Goal: Check status: Check status

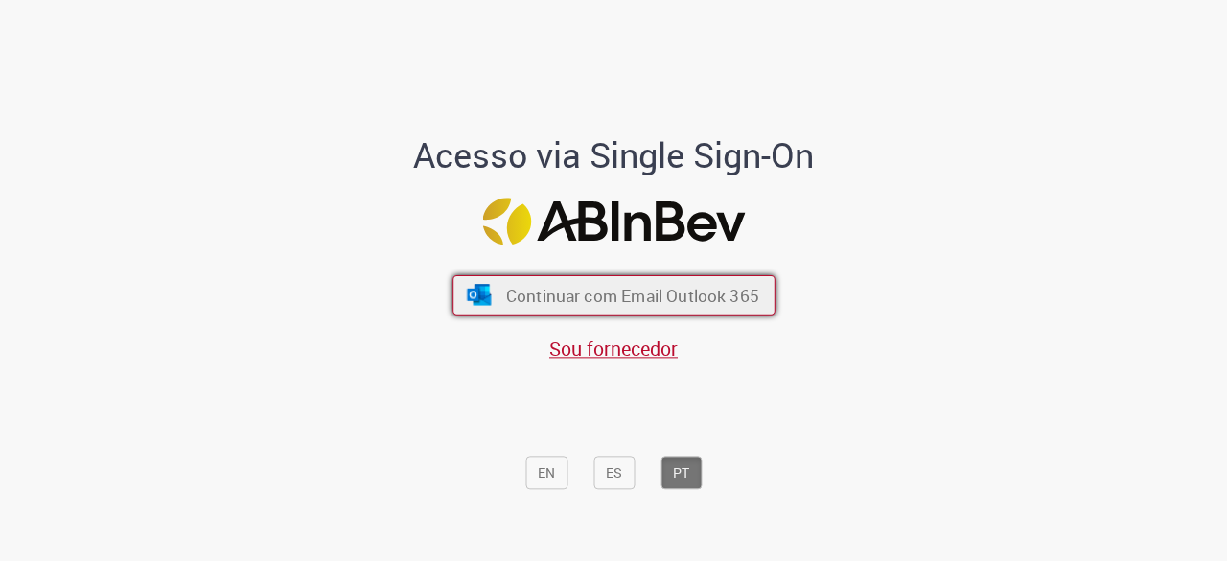
click at [748, 289] on span "Continuar com Email Outlook 365" at bounding box center [631, 296] width 253 height 22
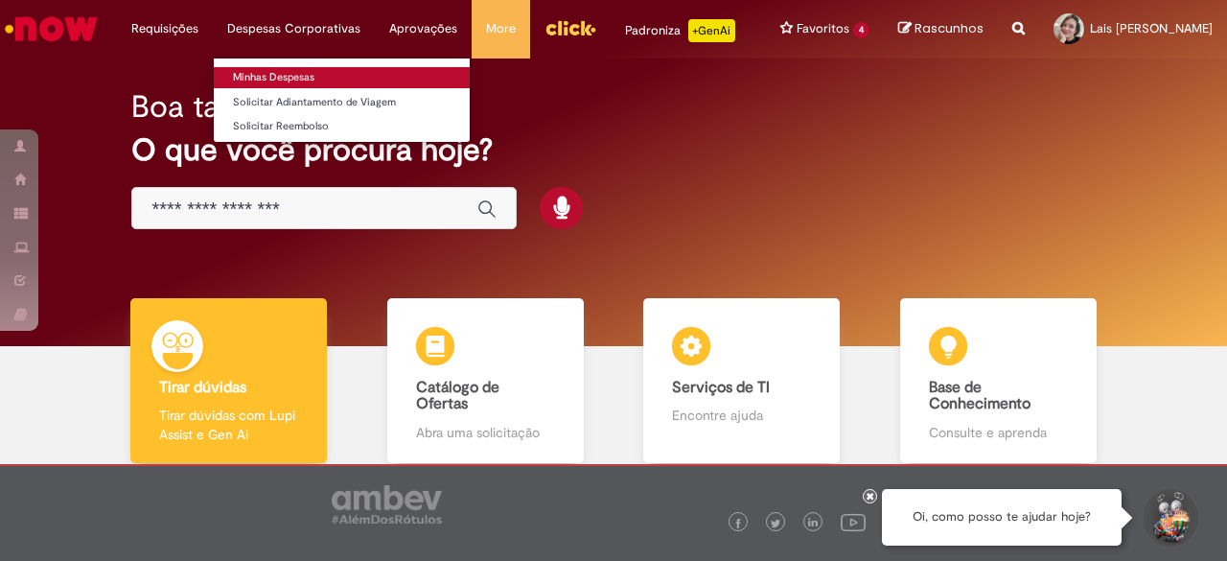
click at [262, 70] on link "Minhas Despesas" at bounding box center [342, 77] width 256 height 21
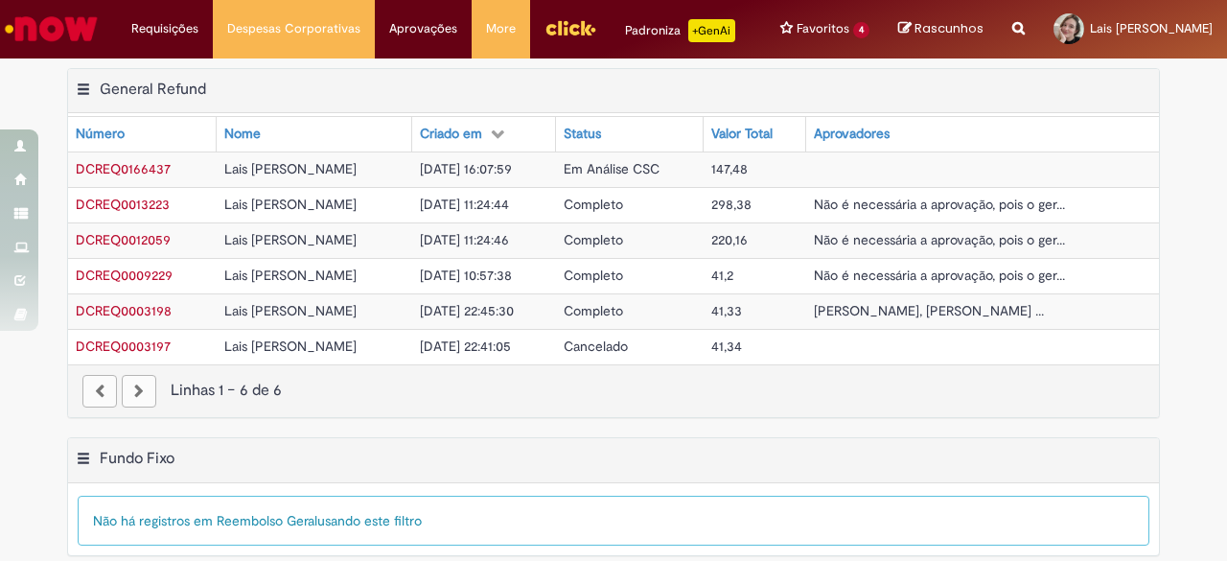
click at [142, 177] on span "DCREQ0166437" at bounding box center [123, 168] width 95 height 17
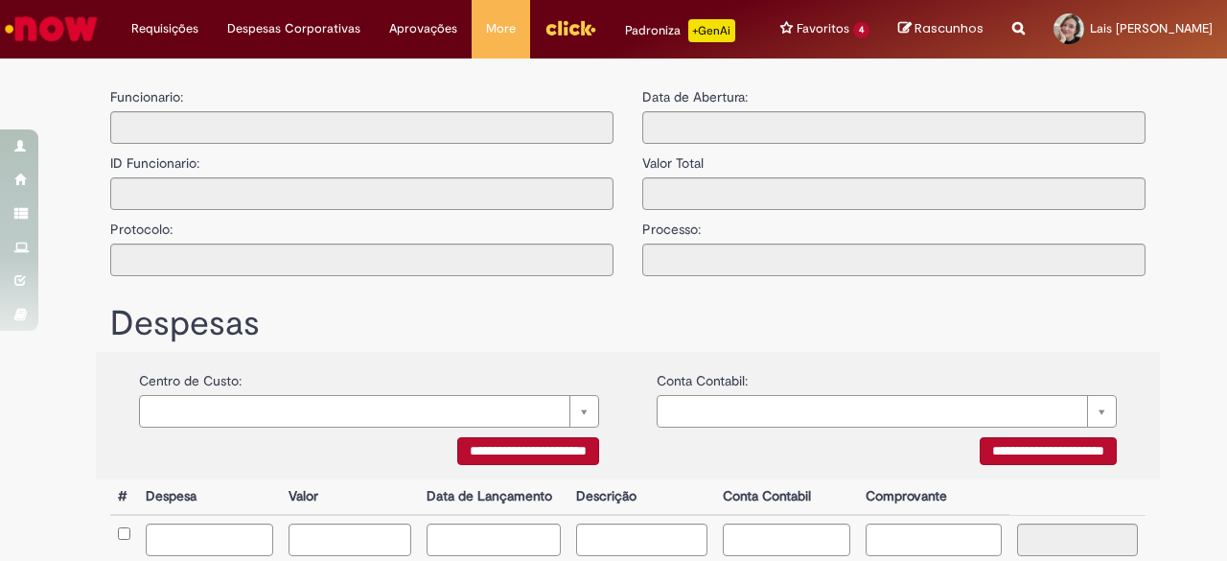
type input "**********"
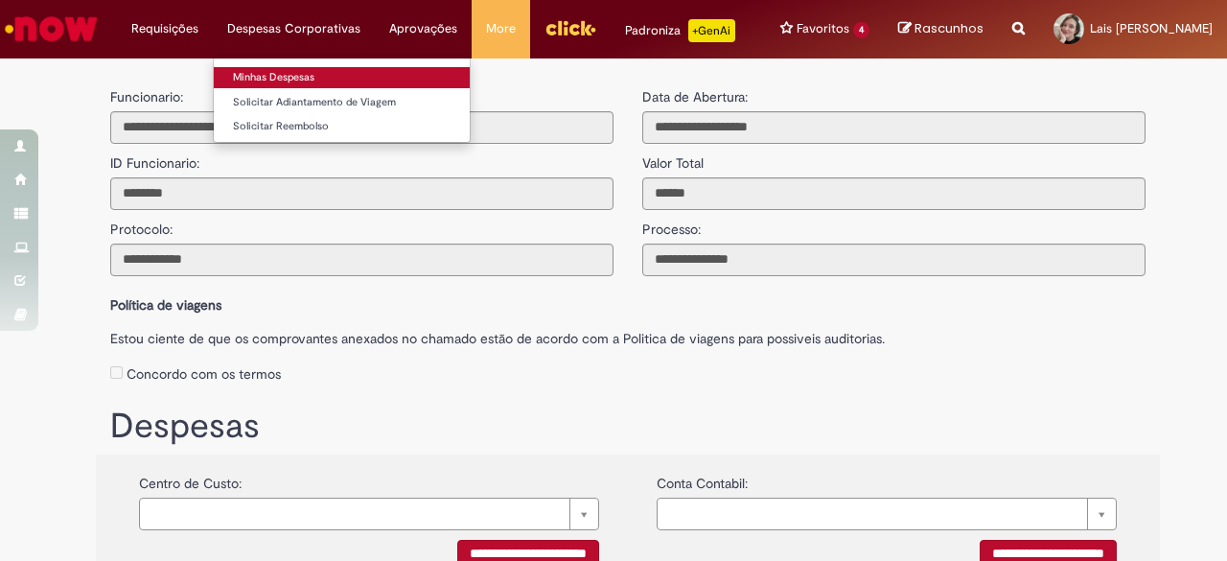
click at [299, 73] on link "Minhas Despesas" at bounding box center [342, 77] width 256 height 21
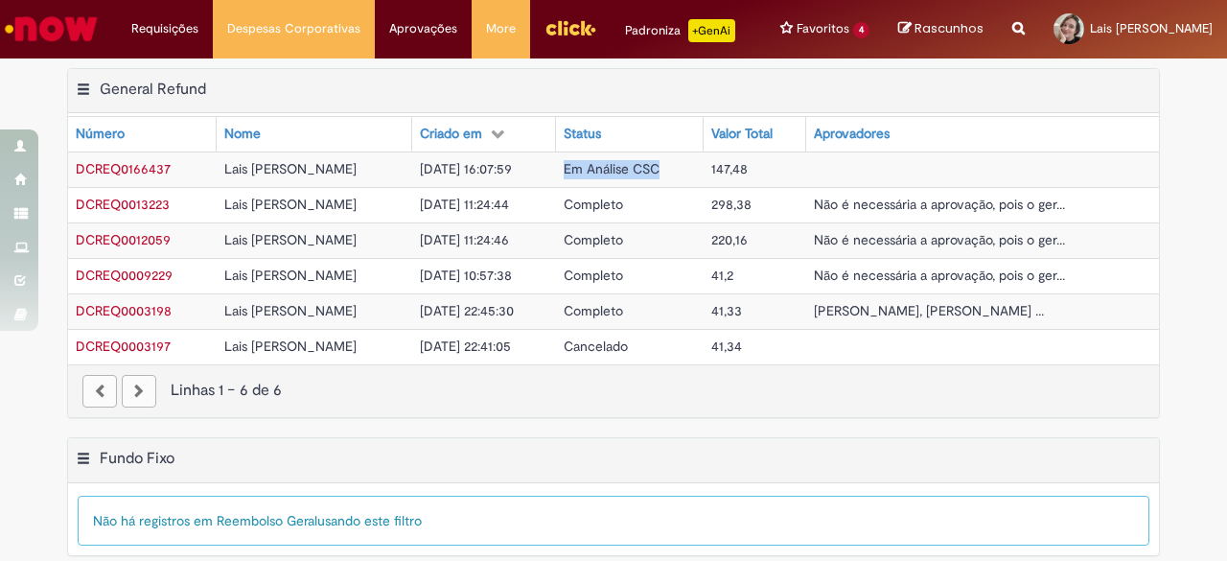
drag, startPoint x: 610, startPoint y: 184, endPoint x: 711, endPoint y: 181, distance: 101.6
click at [703, 181] on td "Em Análise CSC" at bounding box center [629, 168] width 147 height 35
